Goal: Use online tool/utility: Utilize a website feature to perform a specific function

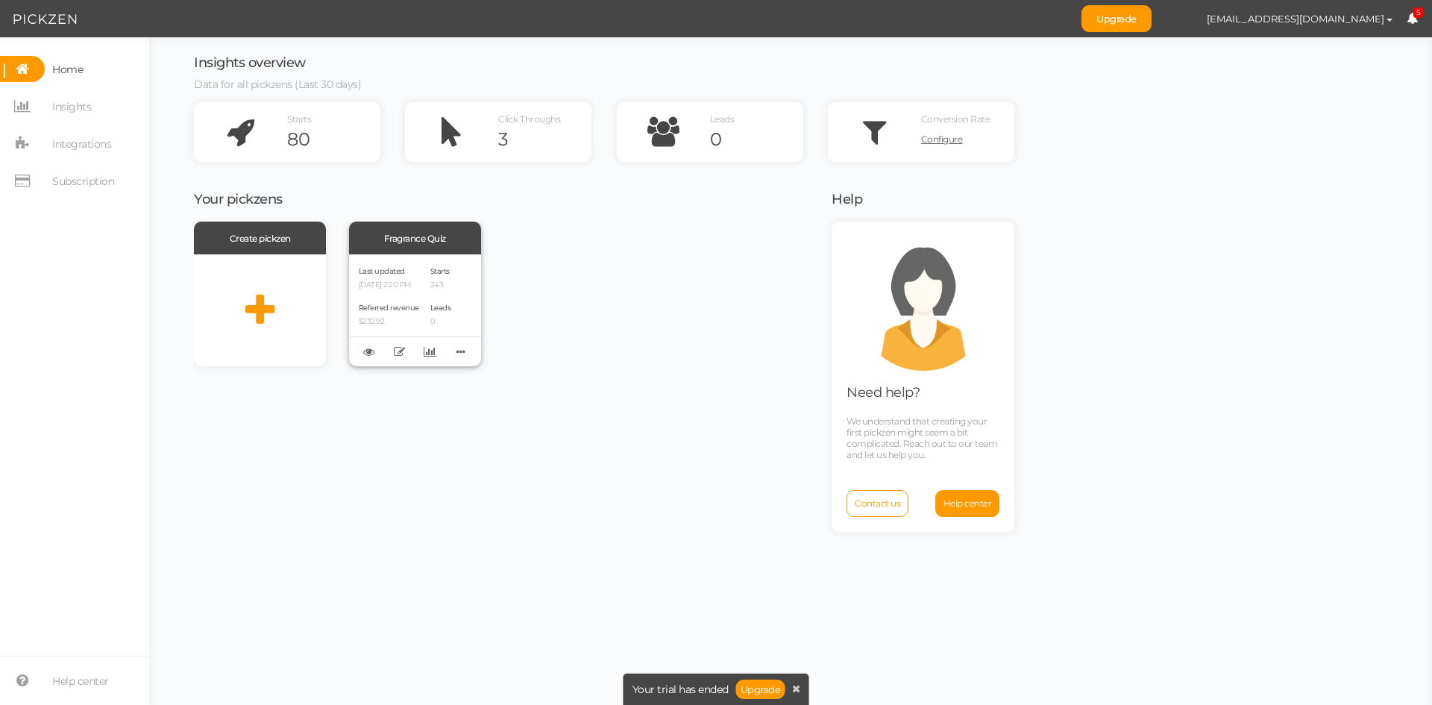
click at [391, 289] on p "[DATE] 2:20 PM" at bounding box center [389, 285] width 60 height 10
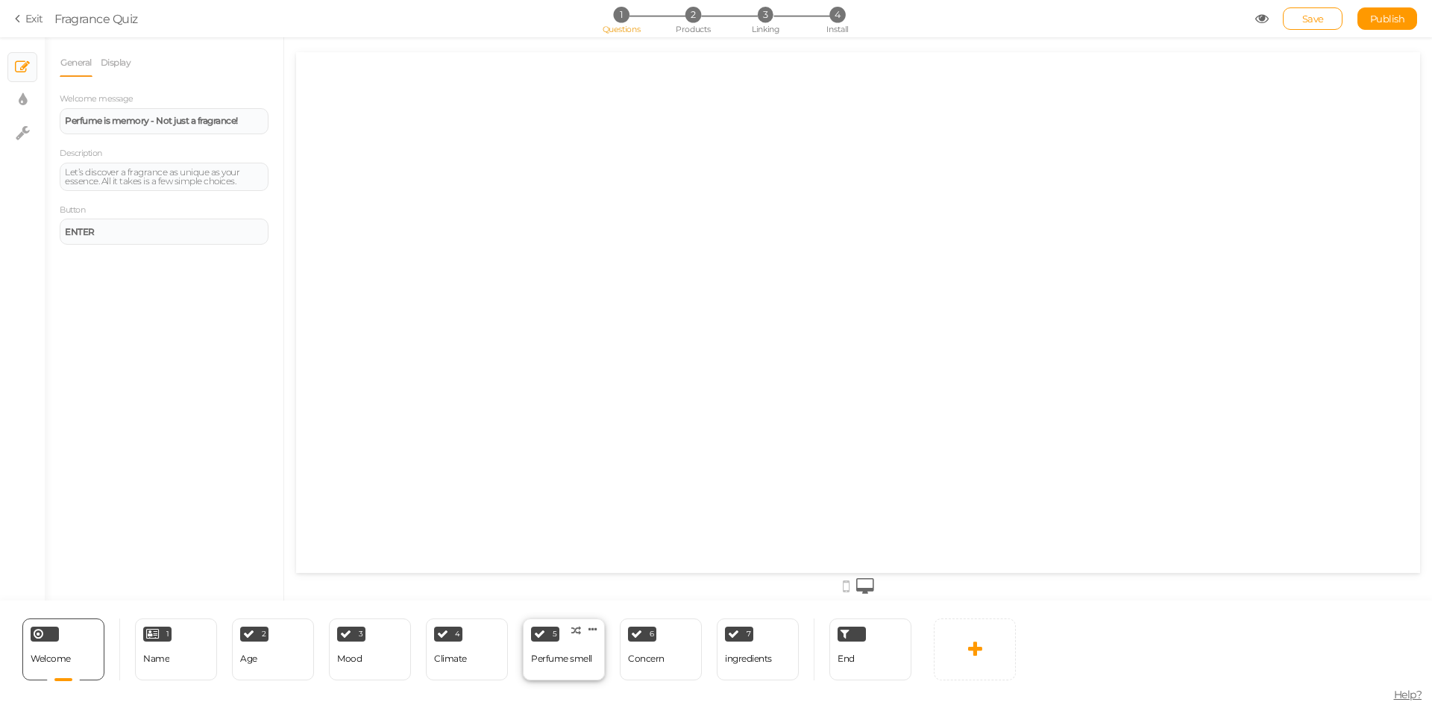
click at [569, 666] on div "Perfume smell" at bounding box center [561, 659] width 61 height 26
select select "2"
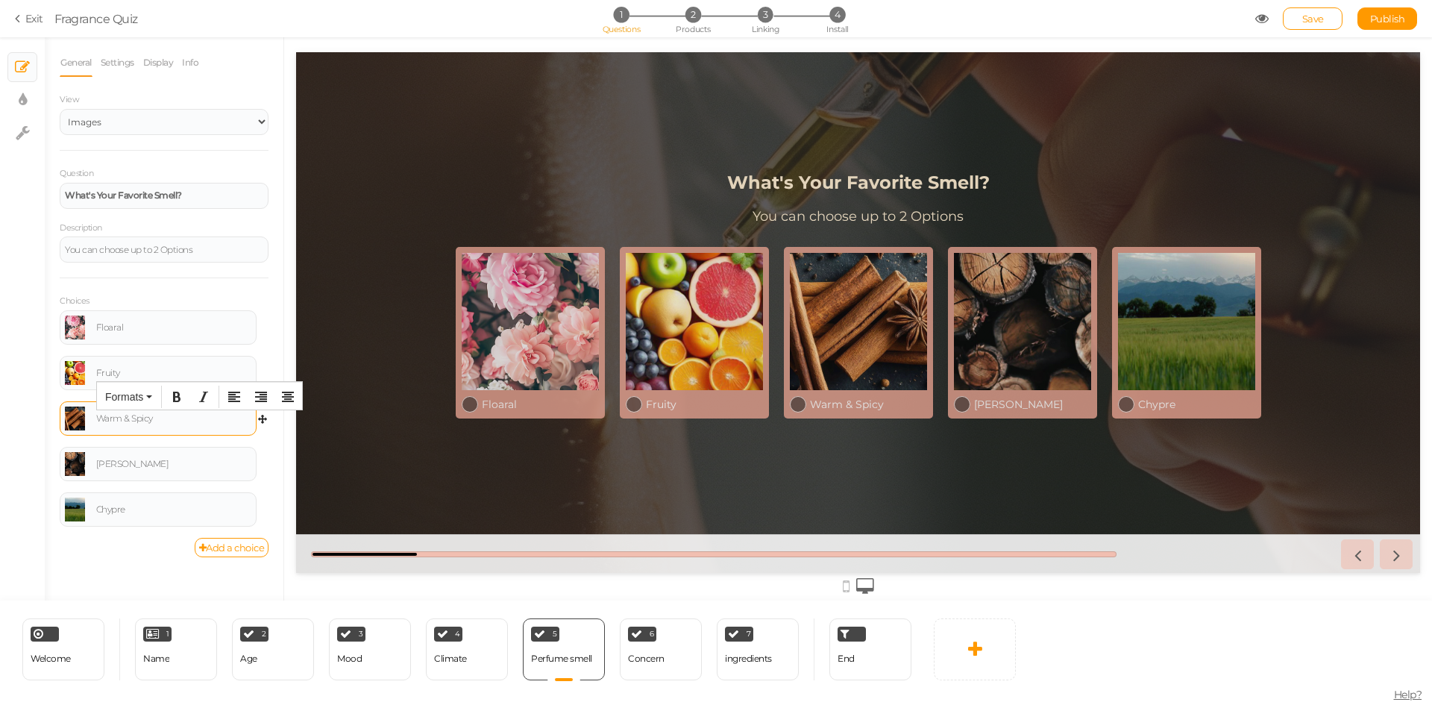
click at [150, 419] on div "Warm & Spicy" at bounding box center [173, 418] width 155 height 9
drag, startPoint x: 158, startPoint y: 421, endPoint x: 88, endPoint y: 412, distance: 70.8
click at [88, 412] on div "Warm & Spicy" at bounding box center [158, 418] width 186 height 24
drag, startPoint x: 127, startPoint y: 509, endPoint x: 91, endPoint y: 504, distance: 36.2
click at [91, 504] on div "Chypre" at bounding box center [158, 509] width 186 height 24
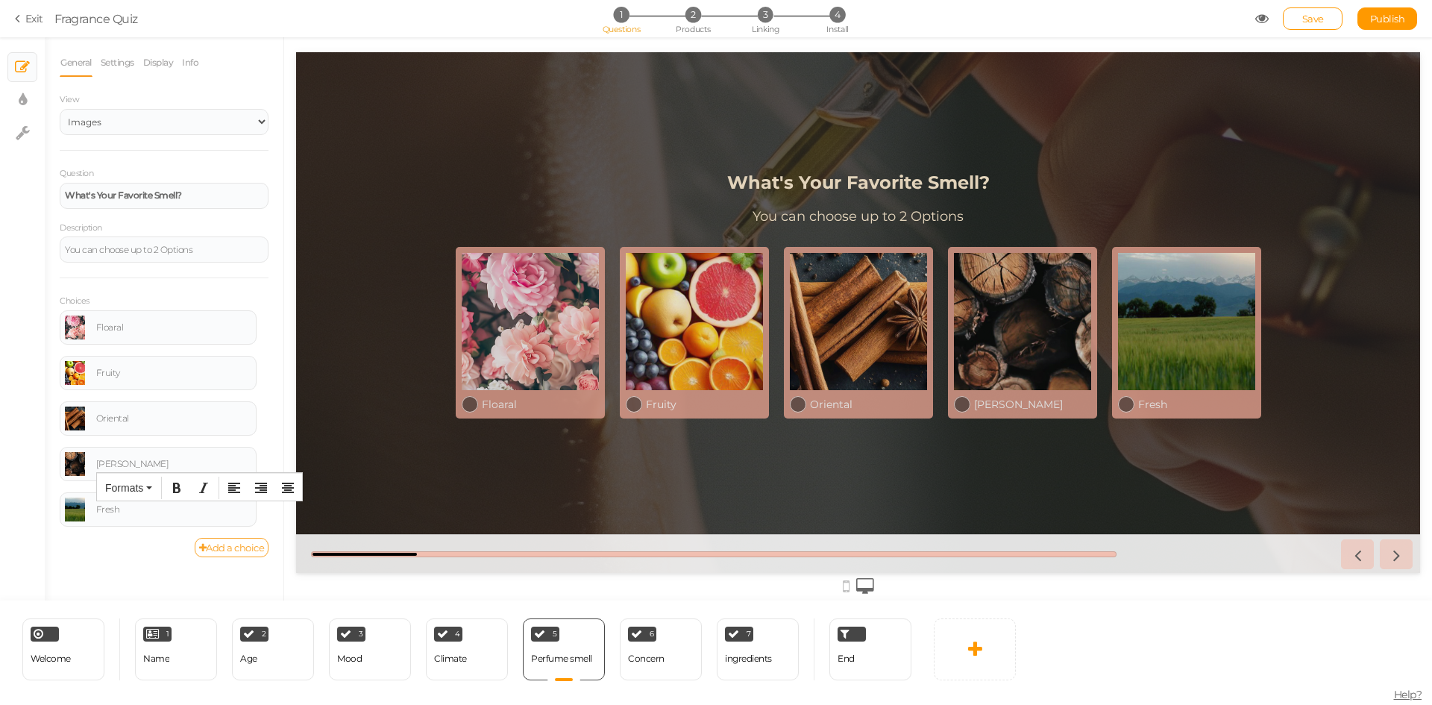
click at [230, 551] on link "Add a choice" at bounding box center [232, 547] width 75 height 19
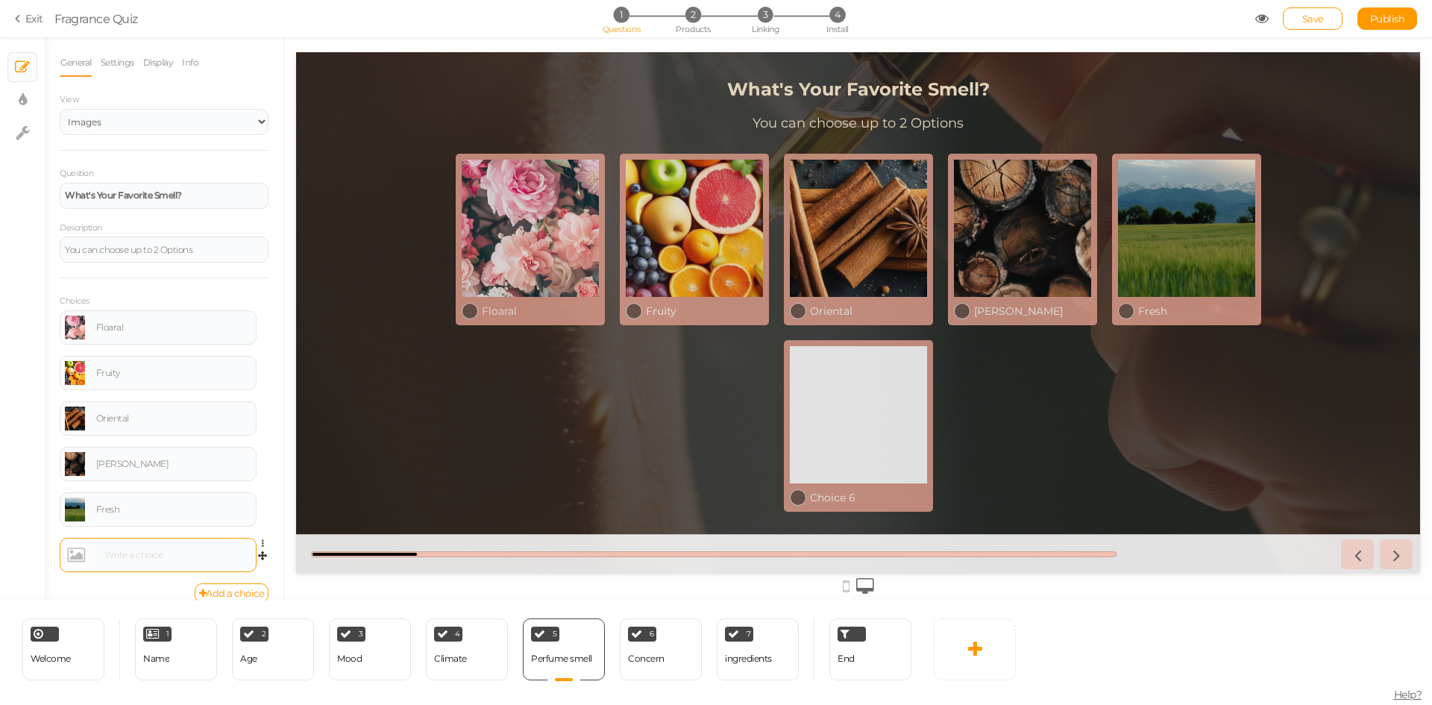
click at [158, 555] on div at bounding box center [175, 554] width 151 height 9
click at [75, 556] on link at bounding box center [75, 555] width 20 height 24
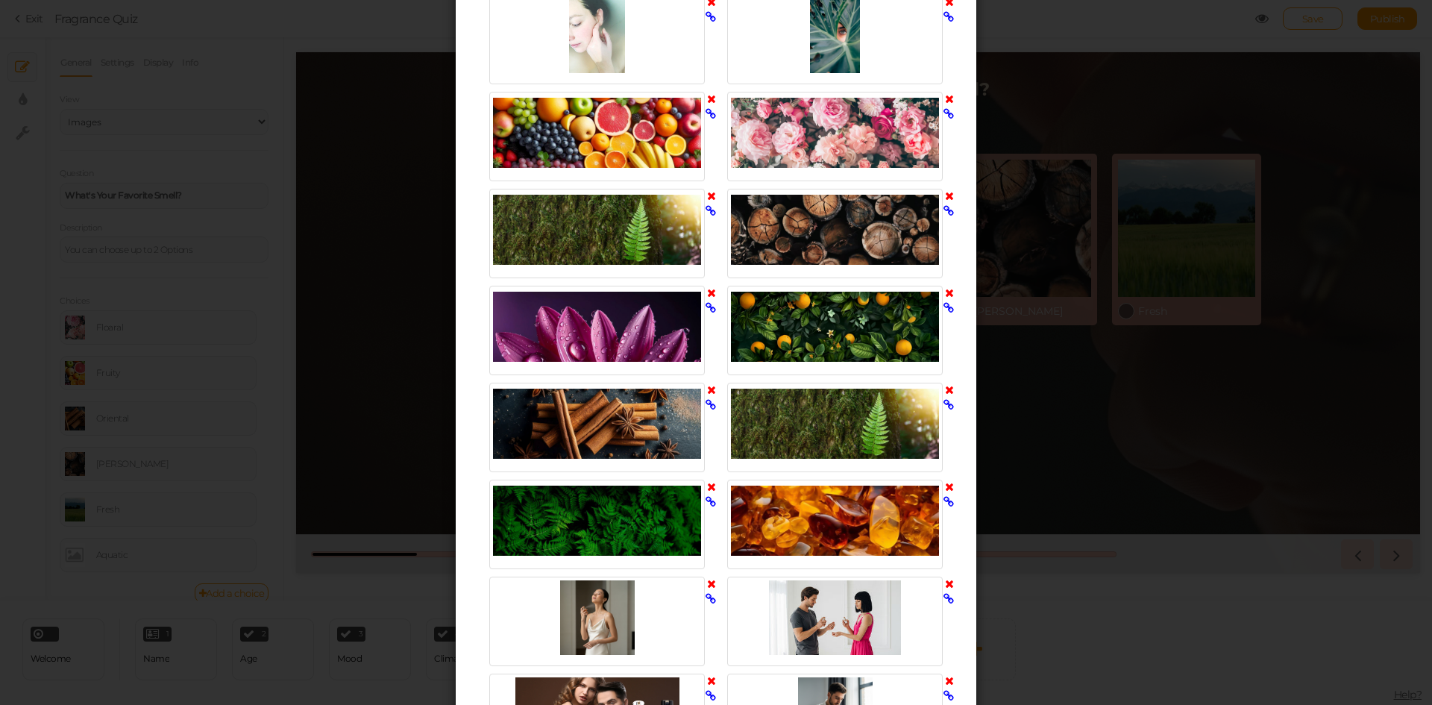
scroll to position [830, 0]
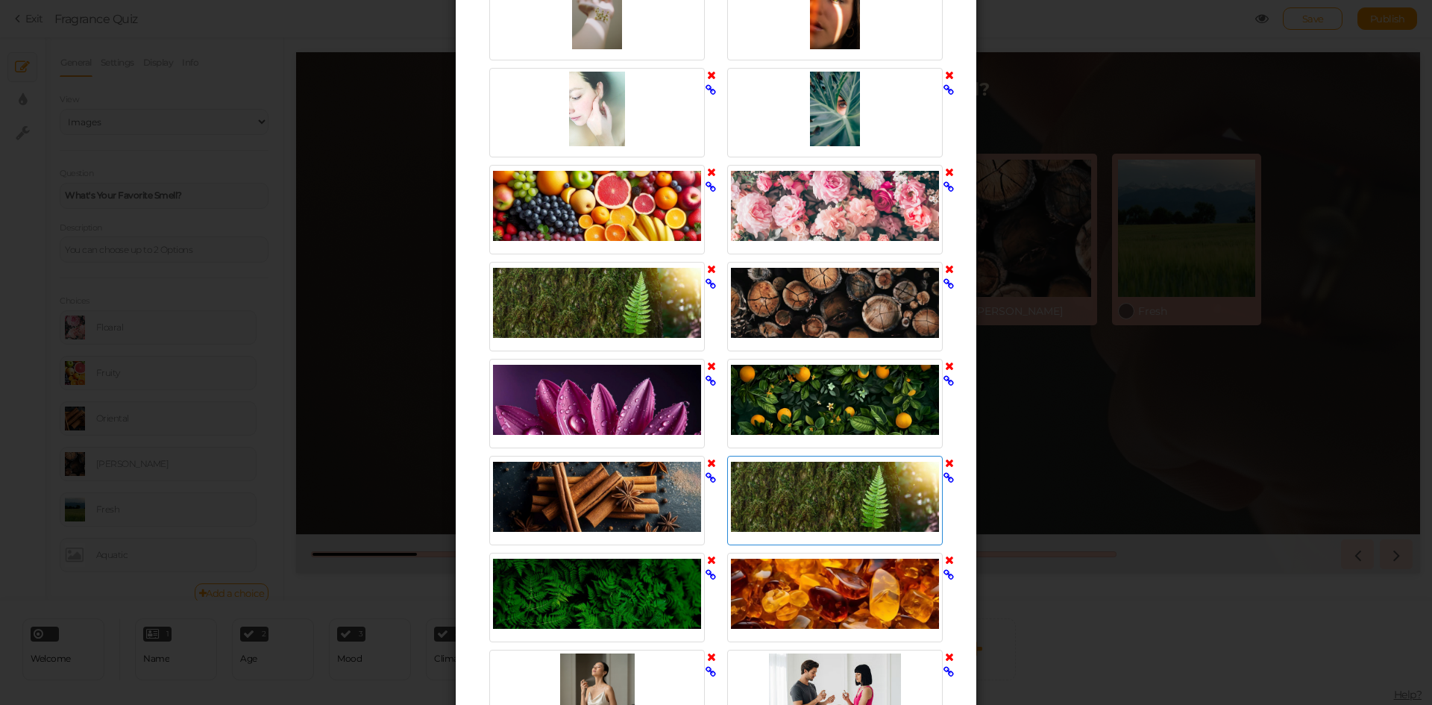
click at [900, 491] on div at bounding box center [835, 496] width 208 height 75
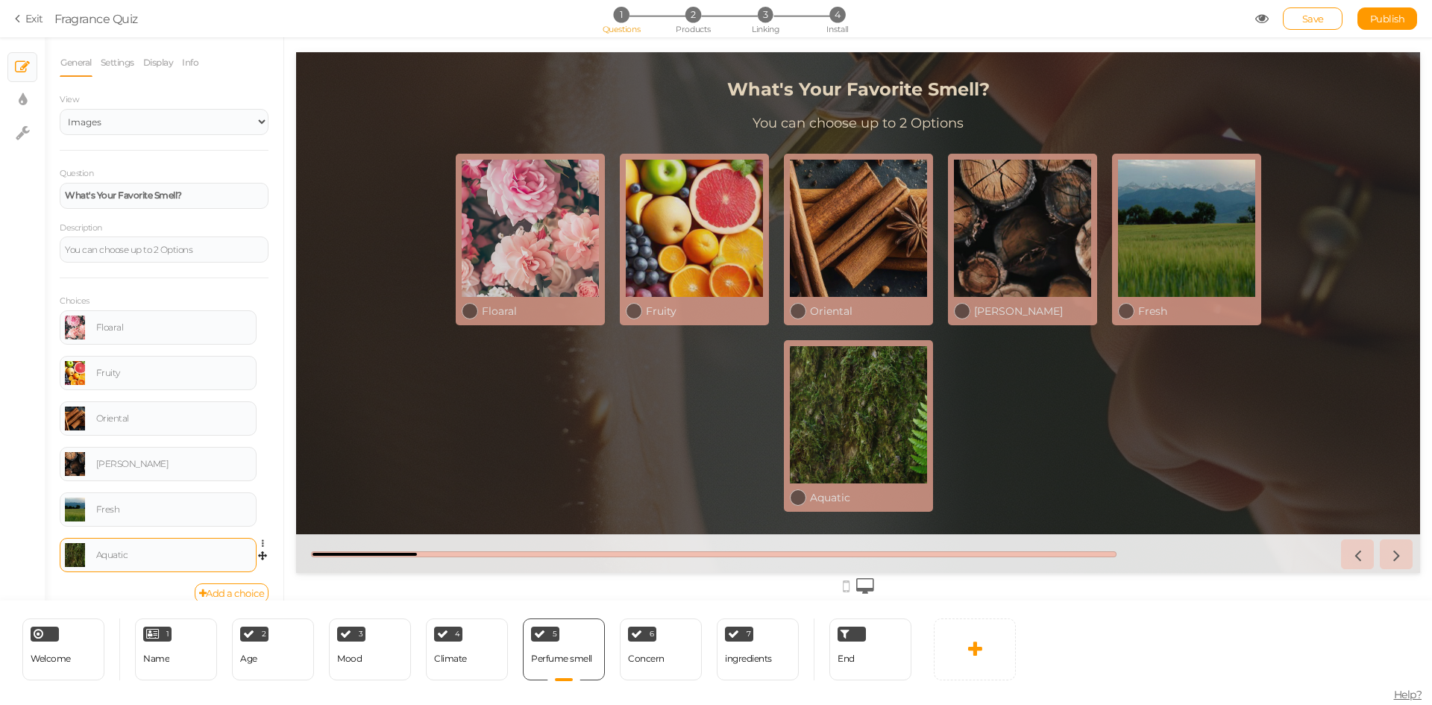
click at [78, 557] on link at bounding box center [75, 555] width 20 height 24
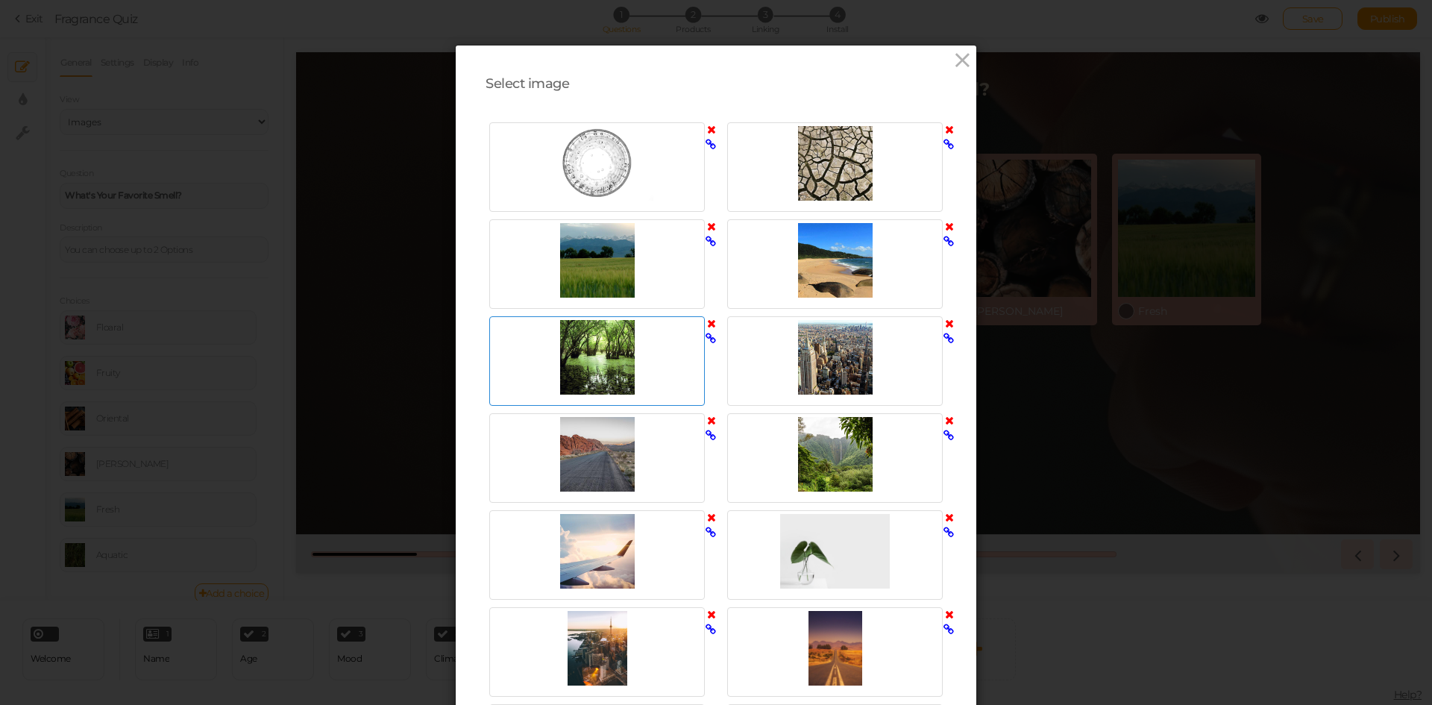
click at [613, 364] on div at bounding box center [597, 357] width 208 height 75
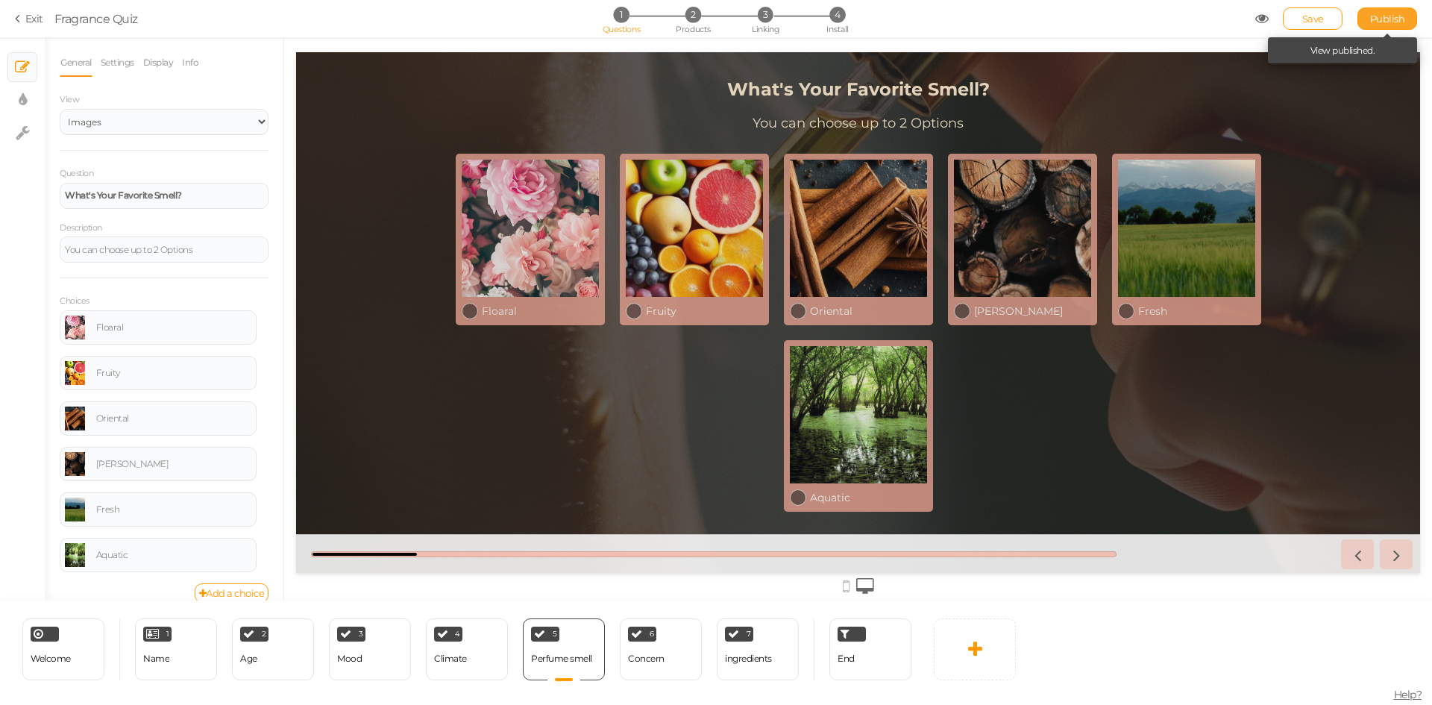
click at [1368, 14] on link "Publish" at bounding box center [1387, 18] width 60 height 22
